Goal: Information Seeking & Learning: Check status

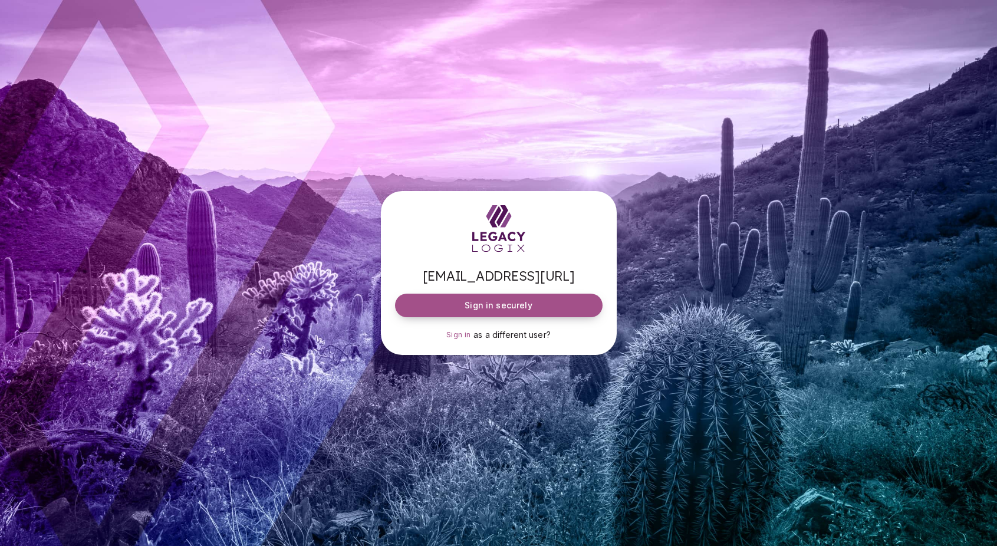
click at [485, 304] on span "Sign in securely" at bounding box center [498, 306] width 67 height 12
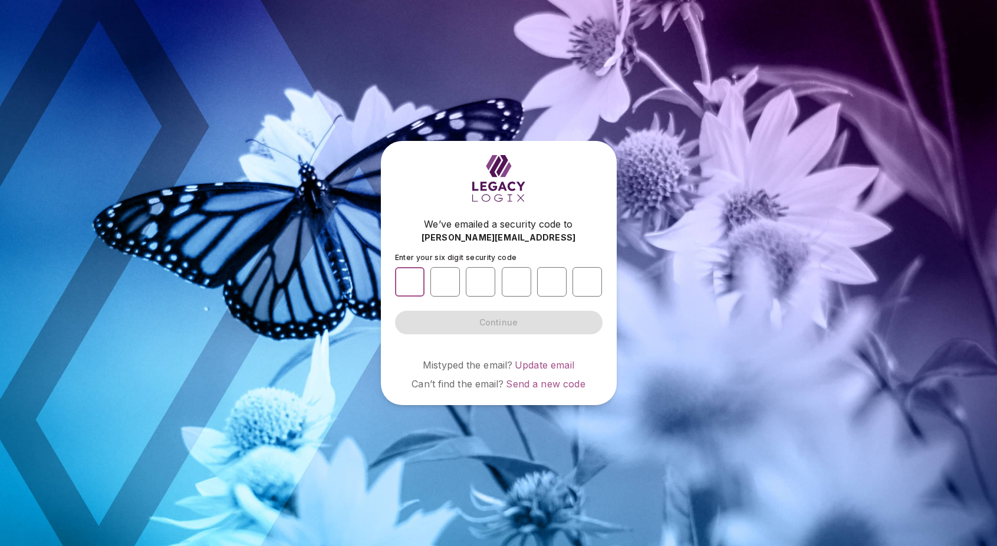
click at [413, 285] on input "number" at bounding box center [409, 281] width 29 height 29
type input "*"
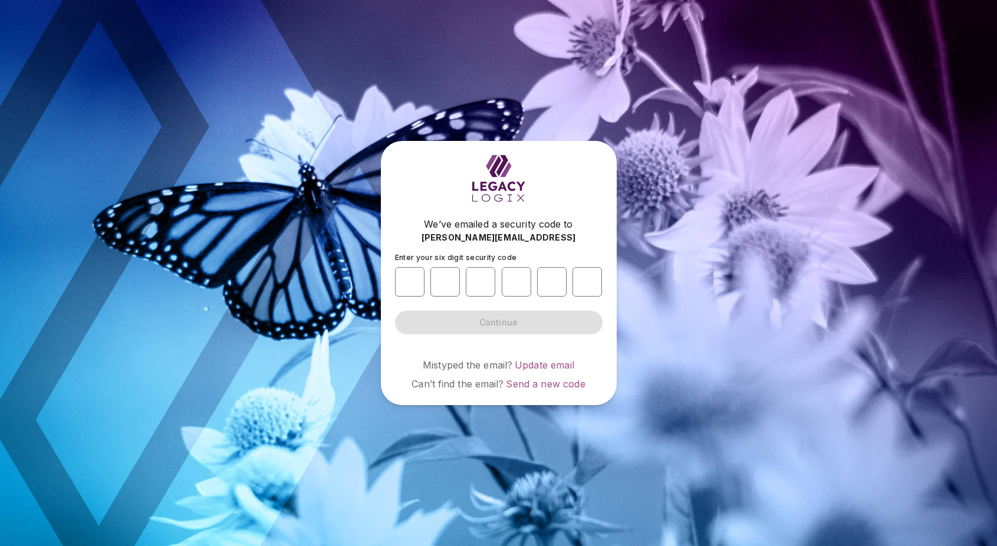
type input "*"
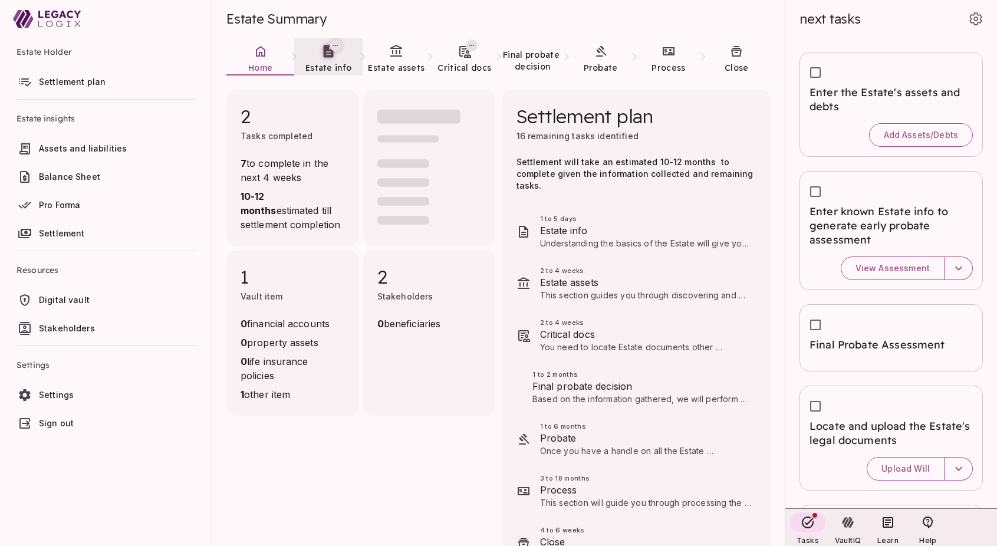
click at [329, 64] on span "Estate info" at bounding box center [328, 68] width 46 height 11
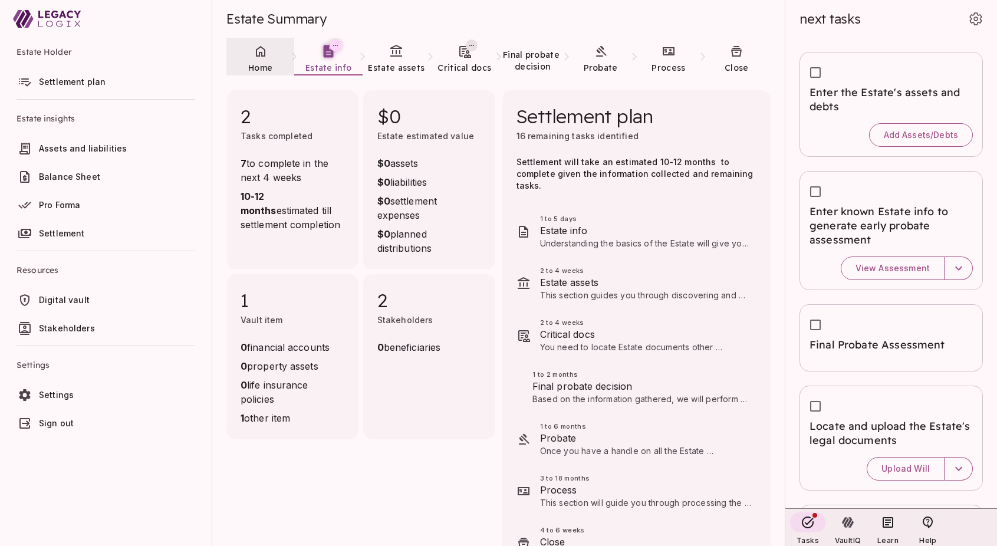
click at [269, 63] on span "Home" at bounding box center [260, 68] width 24 height 11
click at [323, 70] on span "Estate info" at bounding box center [328, 68] width 46 height 11
click at [395, 58] on icon at bounding box center [396, 51] width 14 height 14
click at [462, 60] on link "Critical docs" at bounding box center [464, 59] width 68 height 42
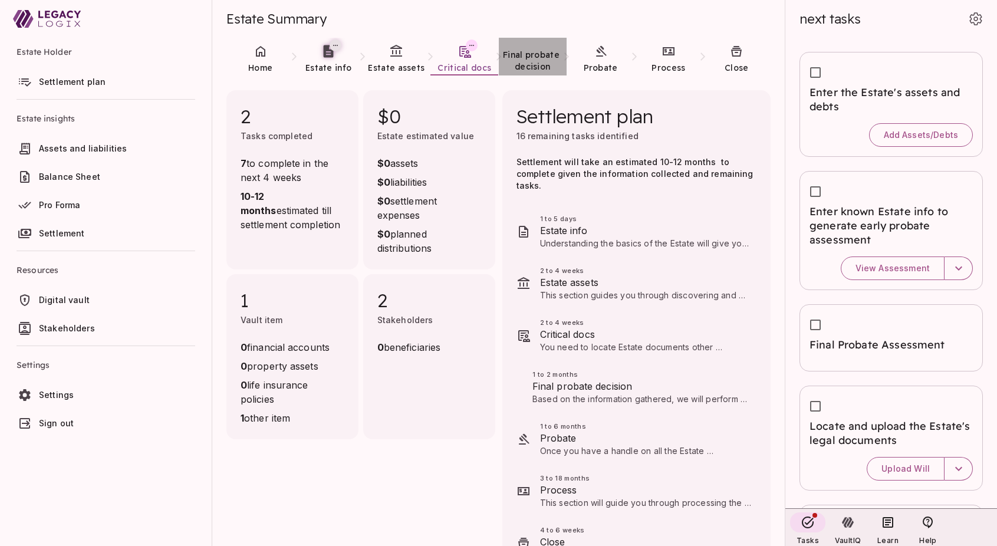
click at [537, 57] on span "Final probate decision" at bounding box center [532, 61] width 59 height 22
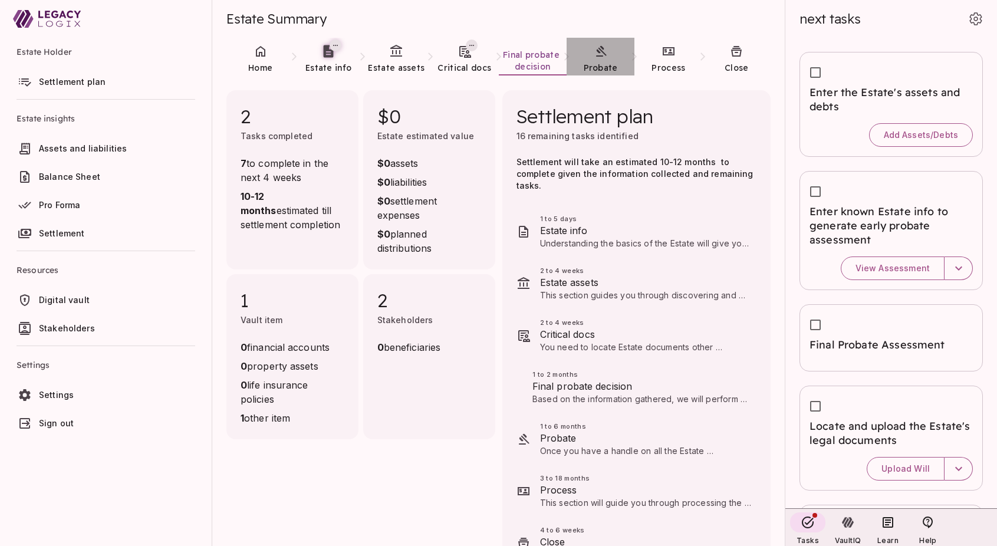
click at [611, 60] on link "Probate" at bounding box center [601, 59] width 68 height 42
click at [669, 60] on link "Process" at bounding box center [668, 59] width 68 height 42
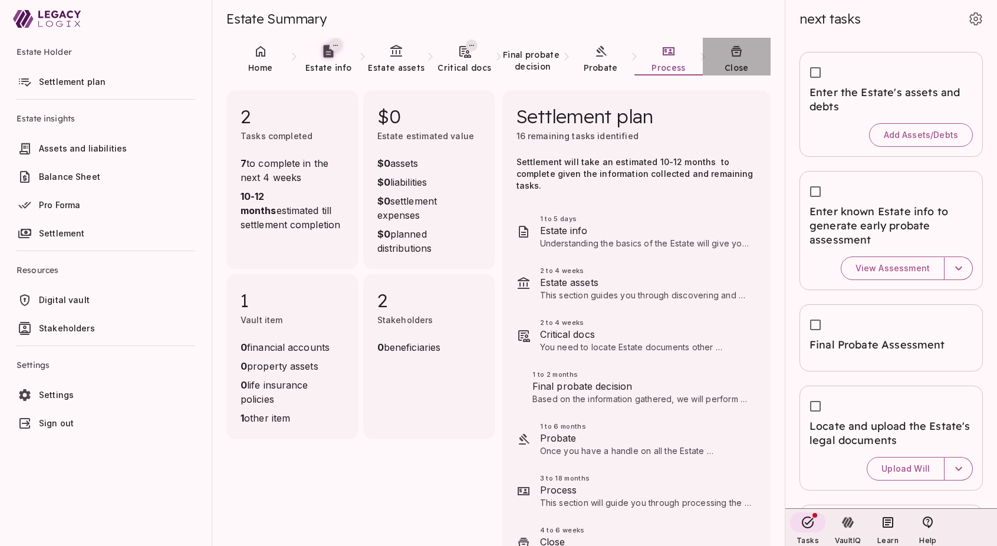
click at [728, 62] on link "Close" at bounding box center [737, 59] width 68 height 42
click at [519, 52] on span "Final probate decision" at bounding box center [532, 61] width 59 height 22
